Goal: Communication & Community: Answer question/provide support

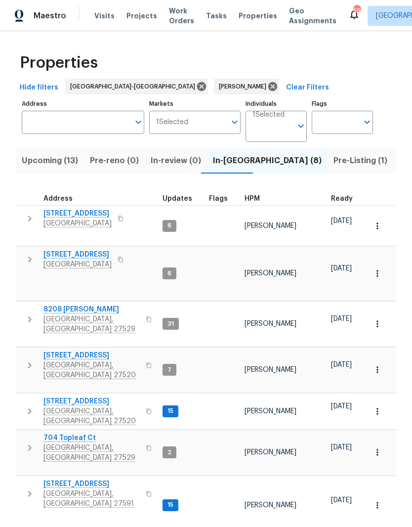
click at [59, 259] on span "[GEOGRAPHIC_DATA]" at bounding box center [77, 264] width 68 height 10
click at [80, 443] on span "[GEOGRAPHIC_DATA], [GEOGRAPHIC_DATA] 27529" at bounding box center [91, 453] width 96 height 20
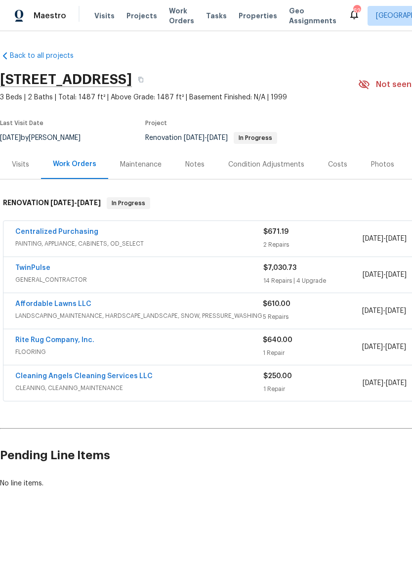
click at [50, 353] on span "FLOORING" at bounding box center [139, 352] width 248 height 10
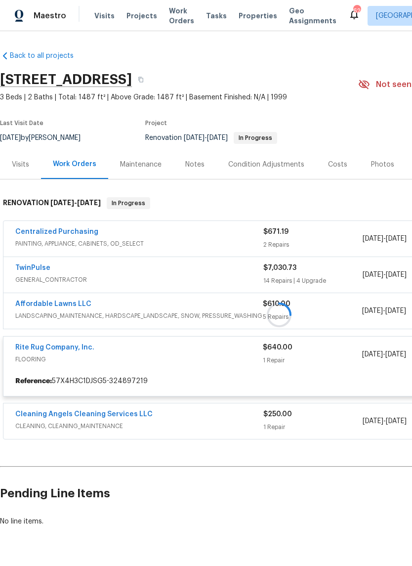
click at [70, 347] on div at bounding box center [279, 314] width 558 height 255
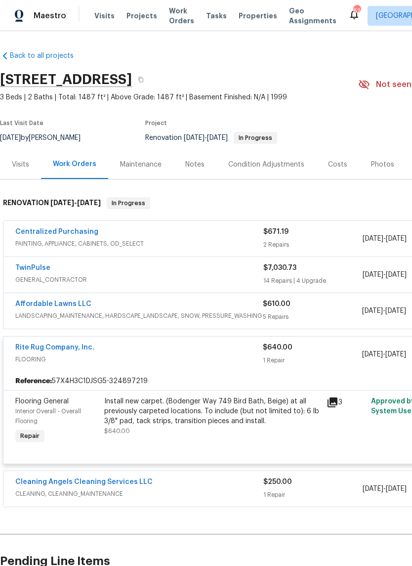
click at [79, 345] on link "Rite Rug Company, Inc." at bounding box center [54, 347] width 79 height 7
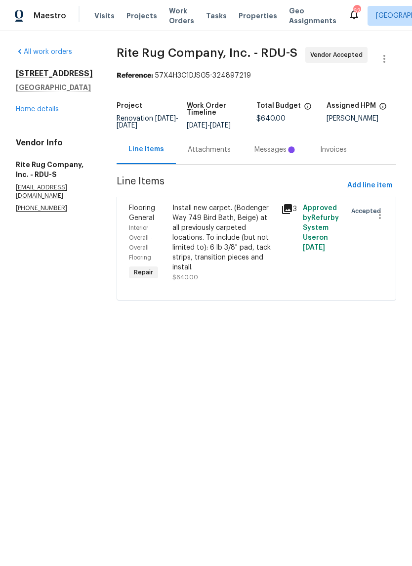
click at [213, 148] on div "Attachments" at bounding box center [209, 149] width 67 height 29
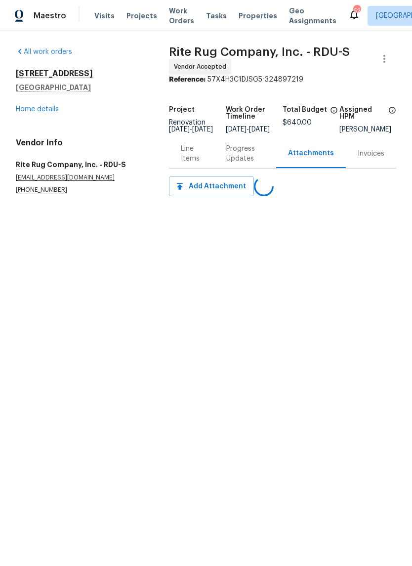
click at [240, 161] on div "Progress Updates" at bounding box center [245, 154] width 38 height 20
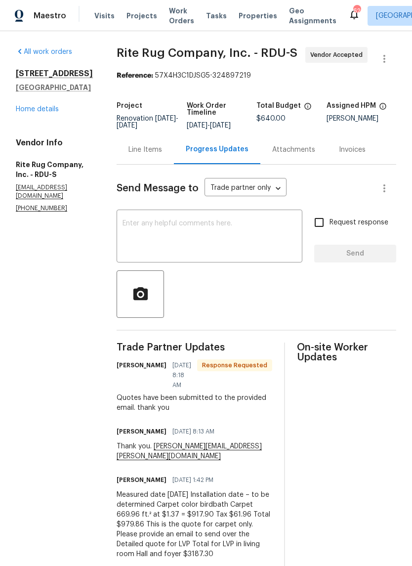
click at [34, 109] on link "Home details" at bounding box center [37, 109] width 43 height 7
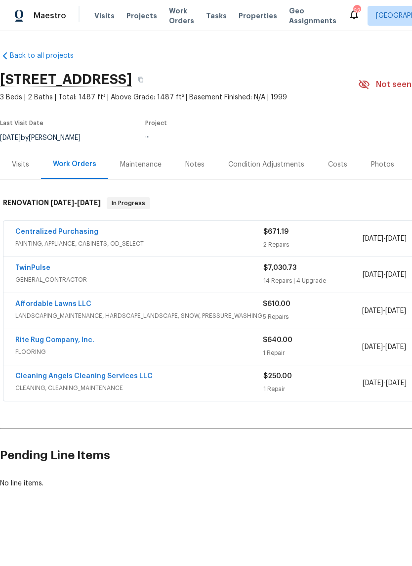
click at [341, 169] on div "Costs" at bounding box center [337, 164] width 43 height 29
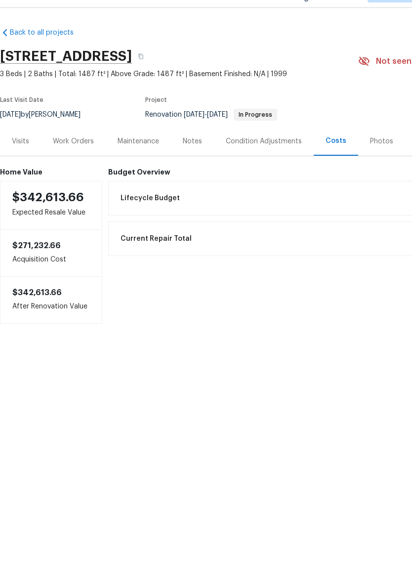
click at [190, 160] on div "Notes" at bounding box center [192, 165] width 19 height 10
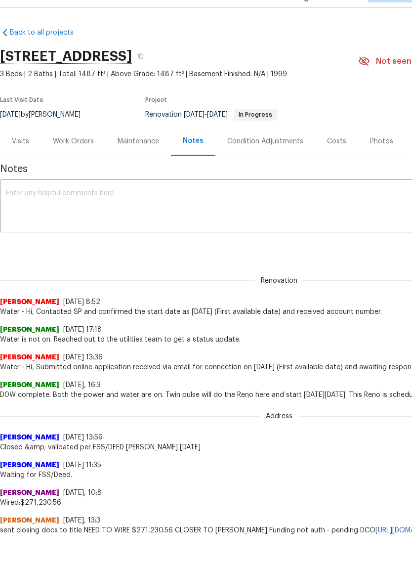
click at [334, 160] on div "Costs" at bounding box center [336, 165] width 19 height 10
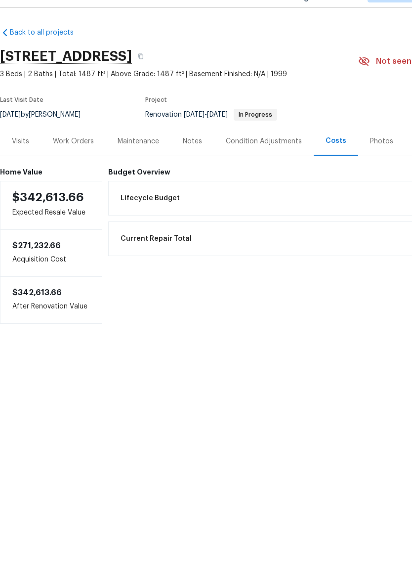
click at [78, 160] on div "Work Orders" at bounding box center [73, 165] width 41 height 10
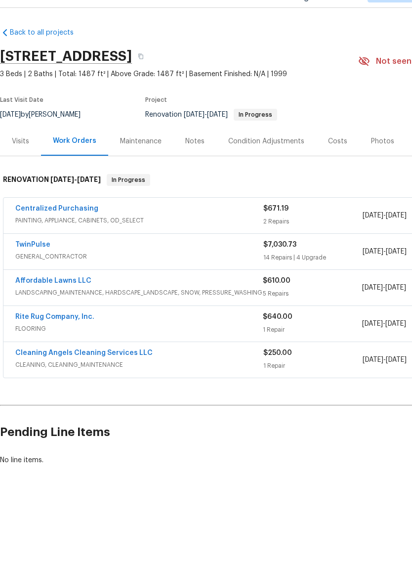
click at [70, 337] on link "Rite Rug Company, Inc." at bounding box center [54, 340] width 79 height 7
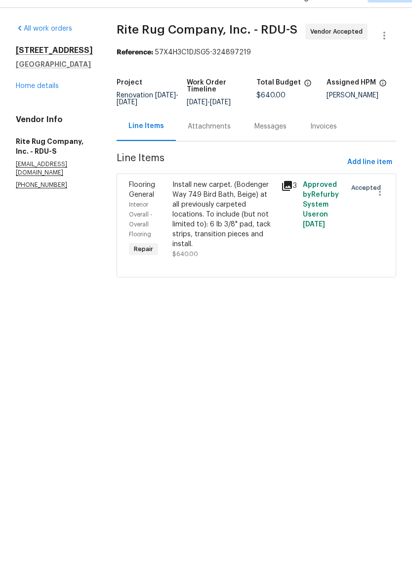
click at [225, 135] on div "Attachments" at bounding box center [209, 149] width 67 height 29
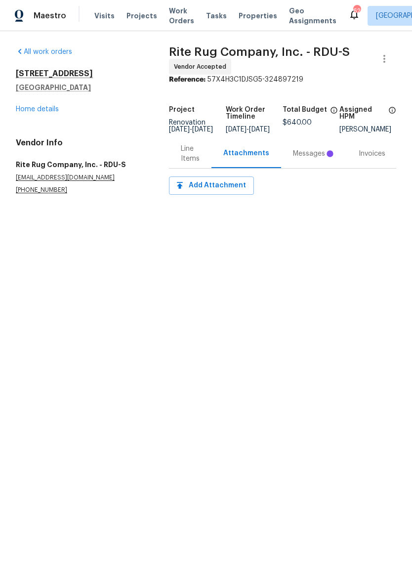
click at [319, 158] on div "Messages" at bounding box center [314, 154] width 42 height 10
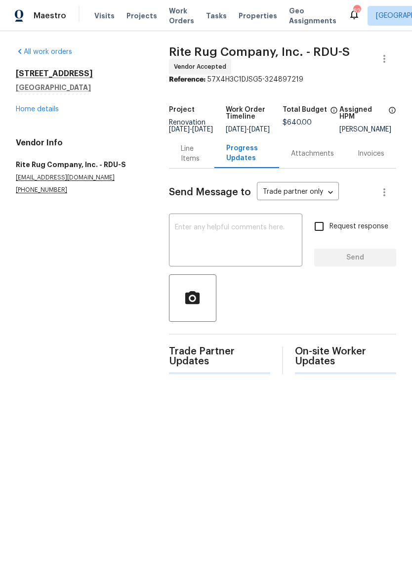
click at [281, 253] on textarea at bounding box center [236, 241] width 122 height 35
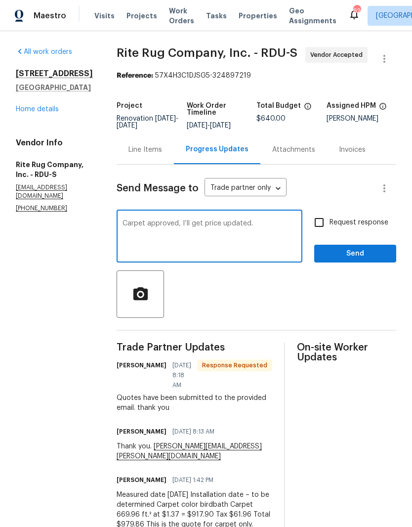
type textarea "Carpet approved, I’ll get price updated."
click at [368, 259] on span "Send" at bounding box center [355, 254] width 66 height 12
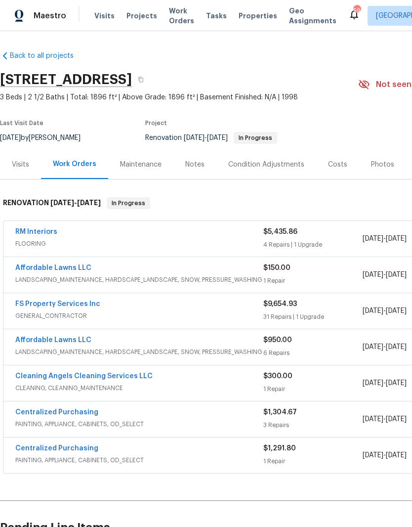
click at [82, 306] on link "FS Property Services Inc" at bounding box center [57, 303] width 85 height 7
